Goal: Use online tool/utility

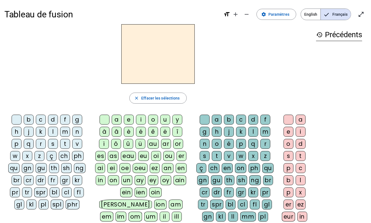
click at [15, 146] on div "p" at bounding box center [17, 144] width 10 height 10
click at [126, 157] on div "eau" at bounding box center [128, 156] width 15 height 10
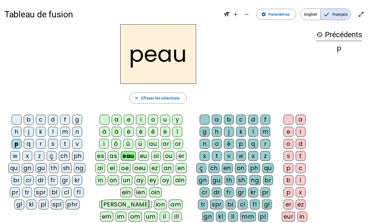
click at [29, 121] on div "b" at bounding box center [29, 120] width 10 height 10
click at [50, 146] on div "s" at bounding box center [53, 144] width 10 height 10
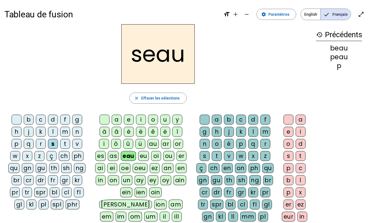
click at [76, 145] on div "v" at bounding box center [77, 144] width 10 height 10
click at [74, 145] on div "v" at bounding box center [77, 144] width 10 height 10
drag, startPoint x: 78, startPoint y: 145, endPoint x: 75, endPoint y: 144, distance: 3.2
click at [75, 144] on div "v" at bounding box center [77, 144] width 10 height 10
click at [16, 120] on div at bounding box center [17, 120] width 10 height 10
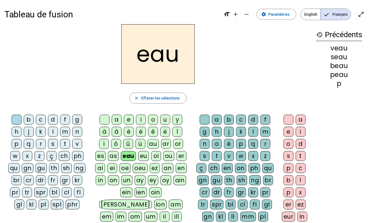
click at [155, 145] on div "au" at bounding box center [153, 144] width 11 height 10
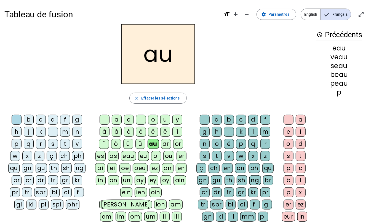
click at [252, 160] on div "x" at bounding box center [253, 156] width 10 height 10
click at [64, 146] on div "t" at bounding box center [65, 144] width 10 height 10
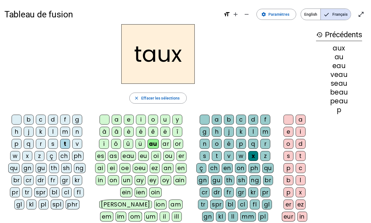
click at [66, 135] on div "m" at bounding box center [65, 132] width 10 height 10
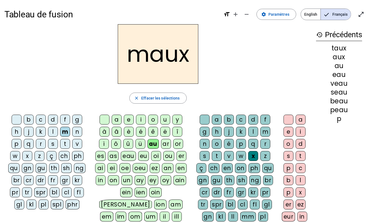
click at [65, 120] on div "f" at bounding box center [65, 120] width 10 height 10
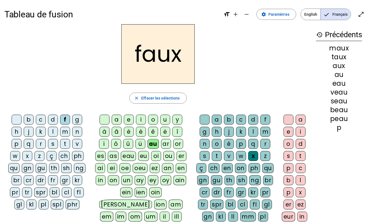
click at [215, 156] on div "t" at bounding box center [217, 156] width 10 height 10
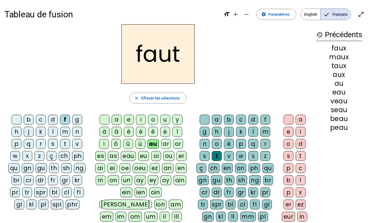
click at [14, 134] on div "h" at bounding box center [17, 132] width 10 height 10
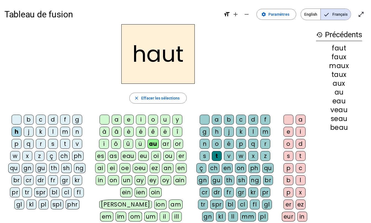
click at [76, 144] on div "v" at bounding box center [77, 144] width 10 height 10
